Goal: Find specific page/section: Find specific page/section

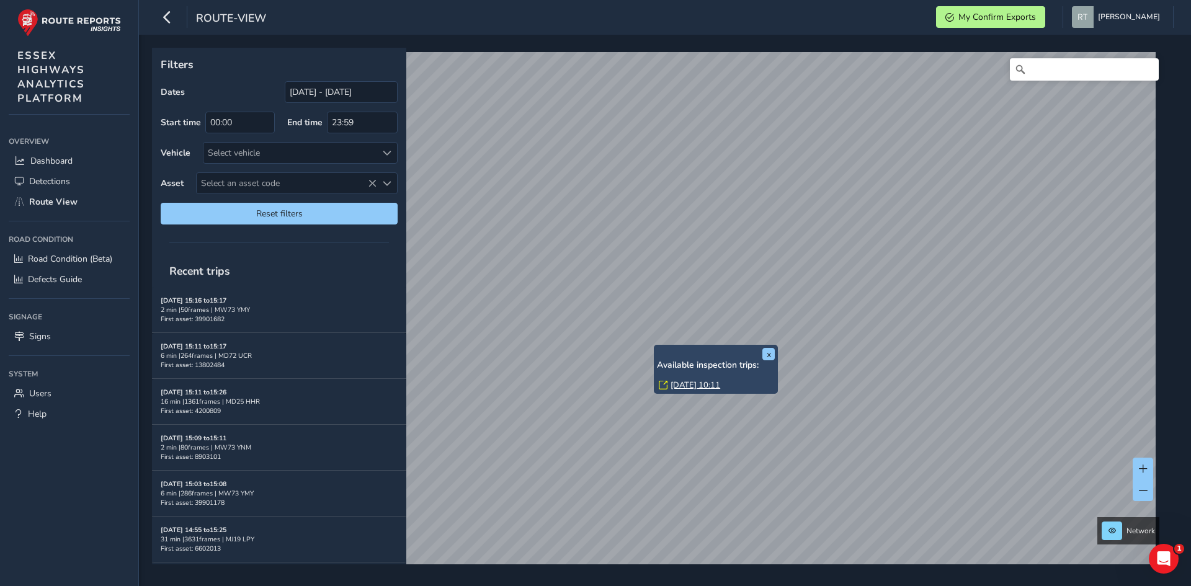
click at [683, 383] on link "[DATE] 10:11" at bounding box center [696, 385] width 50 height 11
